Goal: Task Accomplishment & Management: Use online tool/utility

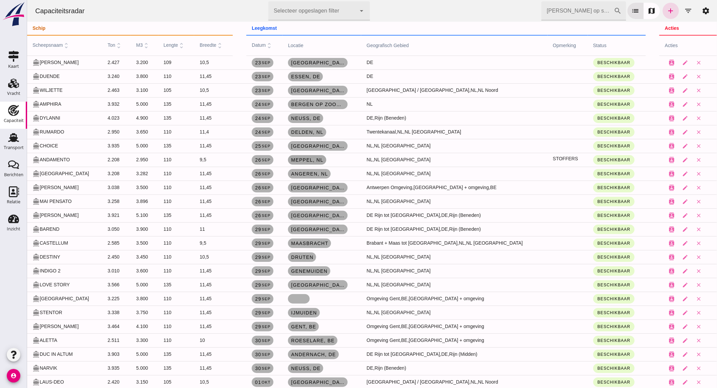
click at [319, 159] on span "Meppel , nl" at bounding box center [306, 159] width 33 height 5
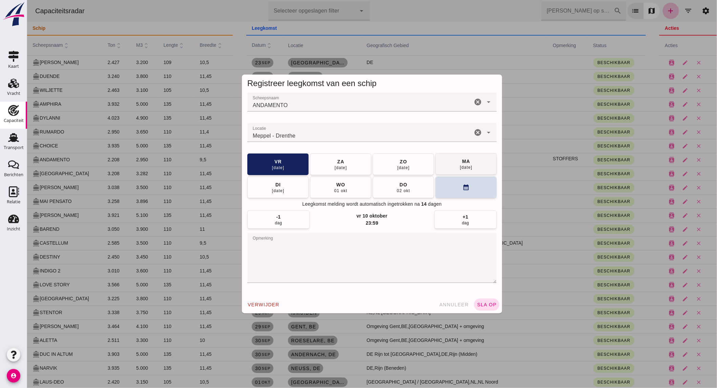
click at [448, 168] on button "[DATE]" at bounding box center [465, 164] width 61 height 22
click at [479, 298] on div "verwijder annuleer sla op" at bounding box center [372, 305] width 260 height 18
click at [481, 303] on span "sla op" at bounding box center [486, 304] width 20 height 5
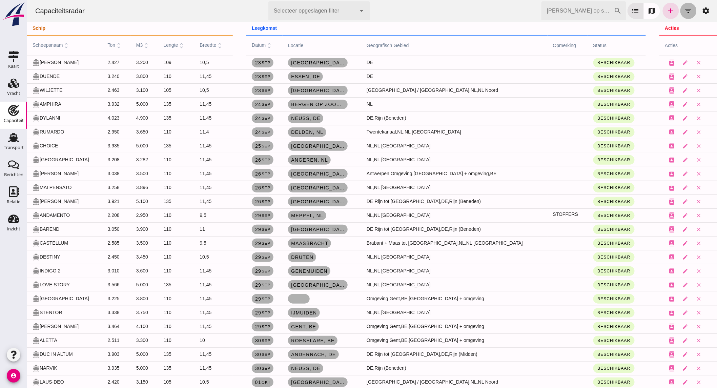
click at [680, 11] on button "filter_list" at bounding box center [688, 11] width 16 height 16
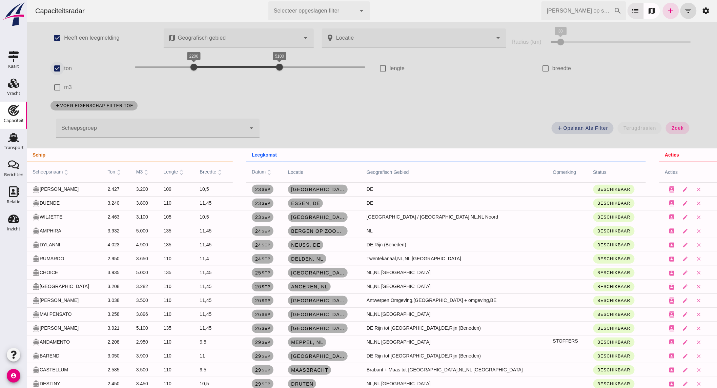
click at [55, 67] on input "ton" at bounding box center [57, 69] width 14 height 14
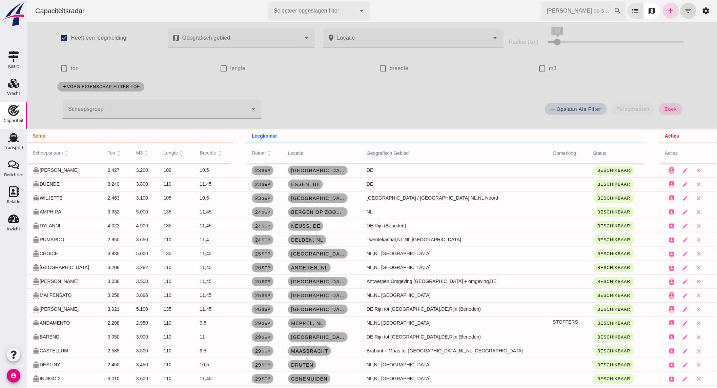
click at [75, 68] on label "ton" at bounding box center [74, 68] width 8 height 19
click at [70, 68] on input "ton" at bounding box center [64, 69] width 14 height 14
checkbox input "true"
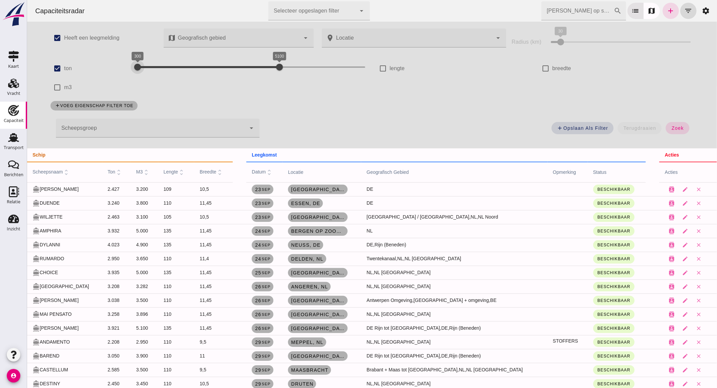
drag, startPoint x: 158, startPoint y: 65, endPoint x: 136, endPoint y: 66, distance: 22.7
click at [136, 66] on div "300 5100 300 5100" at bounding box center [249, 67] width 230 height 11
drag, startPoint x: 261, startPoint y: 65, endPoint x: 156, endPoint y: 71, distance: 104.5
click at [156, 71] on div "300 1000 300 1000" at bounding box center [249, 67] width 230 height 11
click at [678, 125] on button "zoek" at bounding box center [676, 128] width 23 height 12
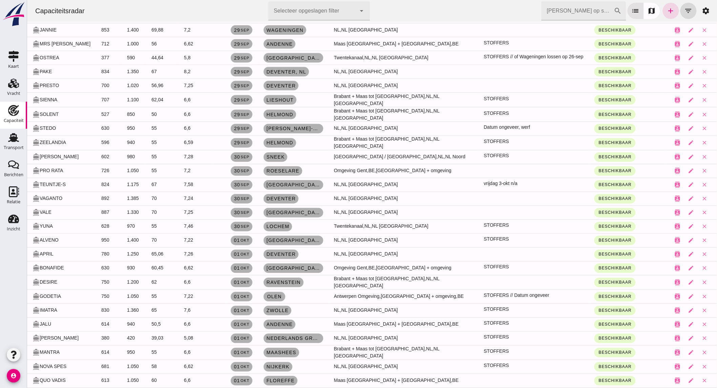
scroll to position [452, 0]
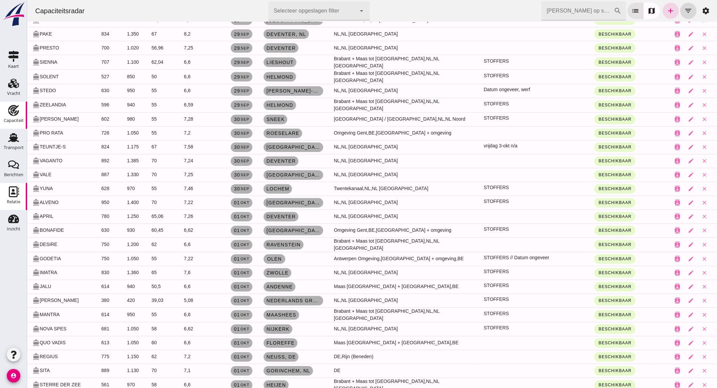
click at [13, 198] on div "Relatie" at bounding box center [14, 201] width 14 height 9
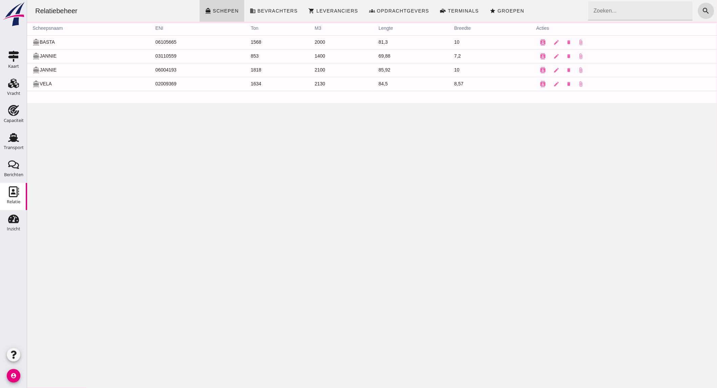
click at [605, 13] on input "Zoeken..." at bounding box center [638, 10] width 100 height 19
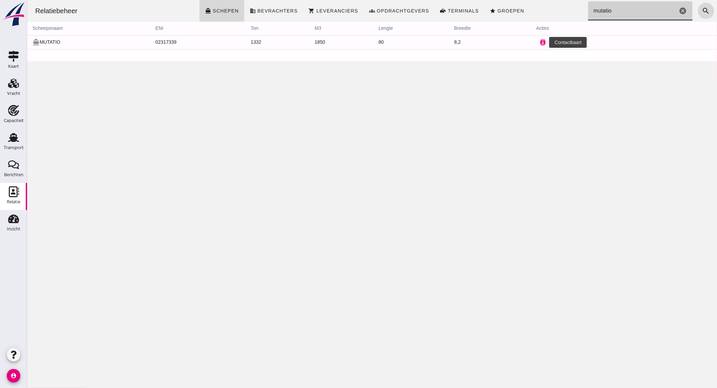
type input "mutatio"
click at [540, 43] on icon "contacts" at bounding box center [543, 42] width 6 height 6
